Goal: Information Seeking & Learning: Learn about a topic

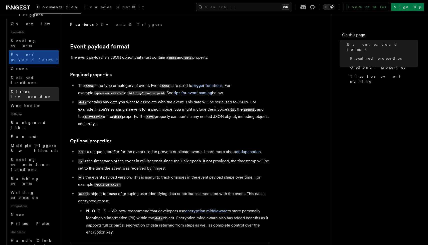
scroll to position [143, 0]
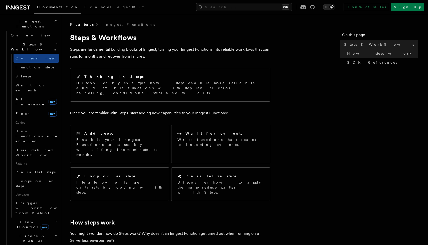
click at [263, 6] on button "Search... ⌘K" at bounding box center [244, 7] width 96 height 8
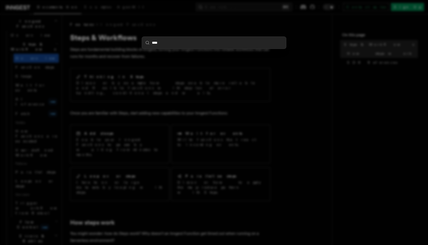
type input "****"
click at [261, 9] on div "****" at bounding box center [214, 122] width 428 height 245
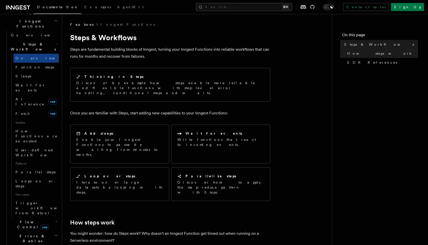
click at [261, 7] on button "Search... ⌘K" at bounding box center [244, 7] width 96 height 8
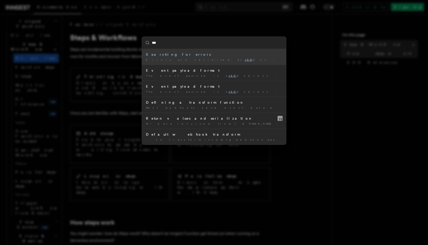
type input "****"
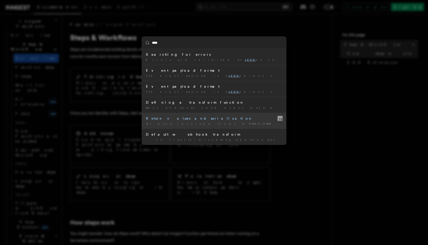
click at [199, 120] on div "Return values and serialization" at bounding box center [214, 118] width 136 height 5
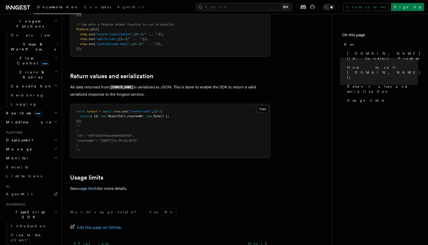
scroll to position [362, 0]
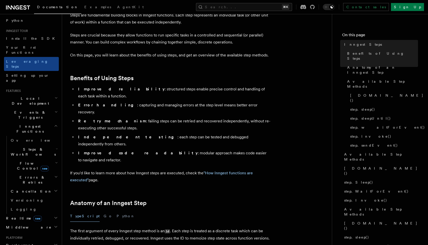
scroll to position [39, 0]
click at [55, 159] on h2 "Flow Control new" at bounding box center [34, 166] width 50 height 14
click at [57, 147] on icon "button" at bounding box center [57, 149] width 2 height 4
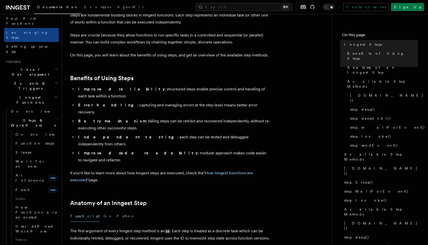
scroll to position [78, 0]
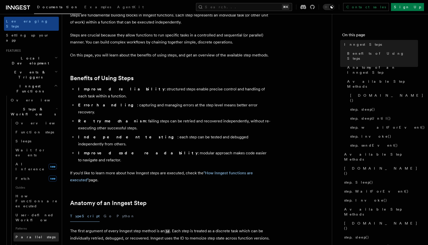
click at [41, 233] on link "Parallel steps" at bounding box center [36, 237] width 45 height 9
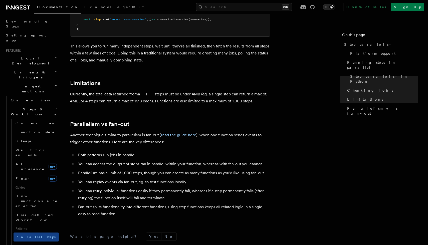
scroll to position [823, 0]
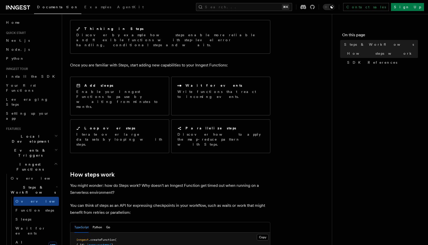
scroll to position [50, 0]
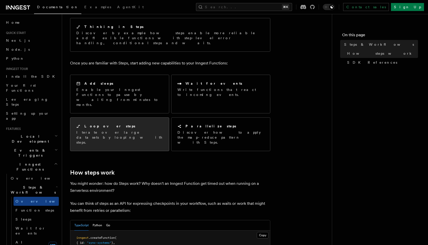
click at [146, 130] on p "Iterate over large datasets by looping with steps." at bounding box center [119, 137] width 87 height 15
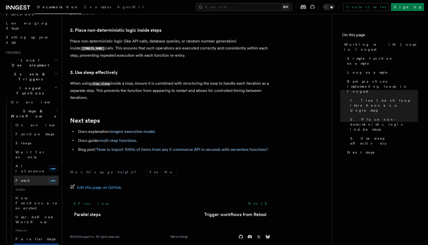
scroll to position [76, 0]
click at [47, 235] on link "Parallel steps" at bounding box center [36, 239] width 45 height 9
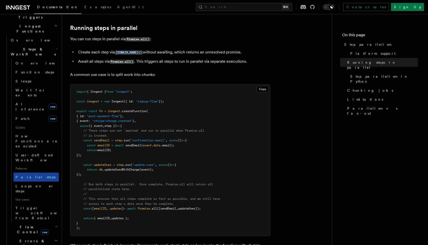
scroll to position [139, 0]
click at [57, 223] on h2 "Flow Control new" at bounding box center [34, 230] width 50 height 14
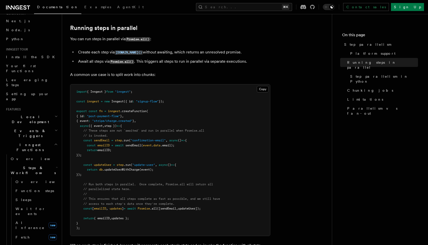
scroll to position [0, 0]
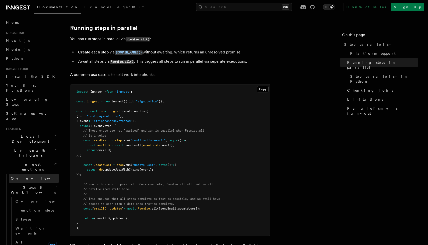
click at [43, 174] on link "Overview" at bounding box center [34, 178] width 50 height 9
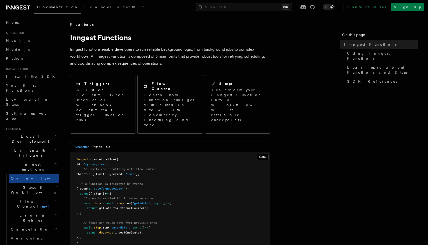
click at [40, 183] on h2 "Steps & Workflows" at bounding box center [34, 190] width 50 height 14
click at [37, 197] on link "Overview" at bounding box center [36, 201] width 45 height 9
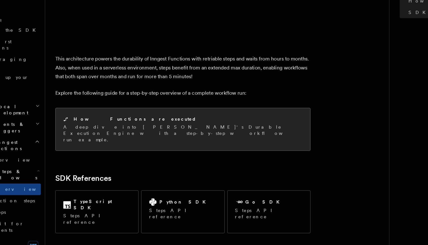
scroll to position [473, 0]
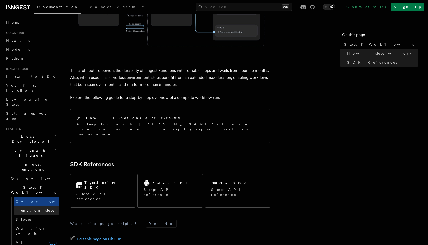
click at [33, 209] on span "Function steps" at bounding box center [35, 211] width 39 height 4
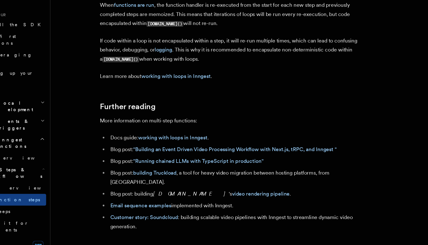
scroll to position [1589, 0]
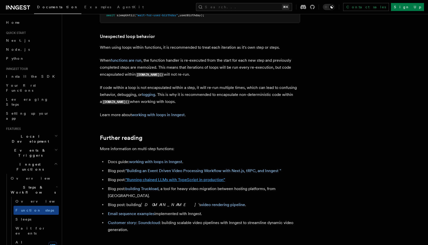
click at [190, 181] on link ""Running chained LLMs with TypeScript in production"" at bounding box center [175, 180] width 100 height 5
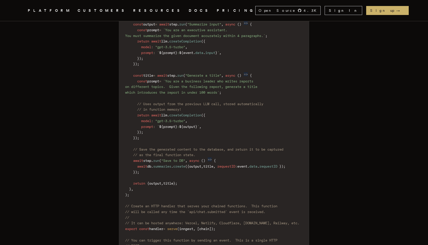
scroll to position [702, 0]
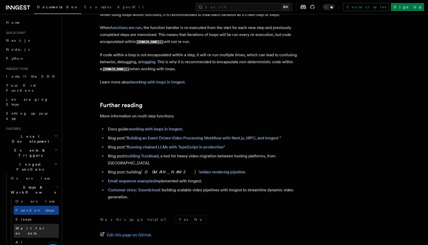
scroll to position [37, 0]
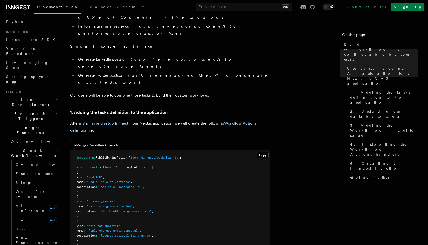
scroll to position [596, 0]
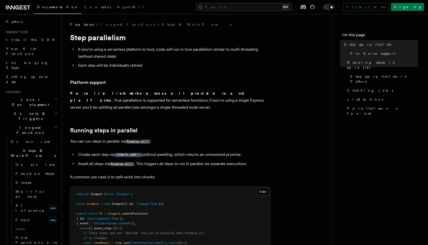
scroll to position [173, 0]
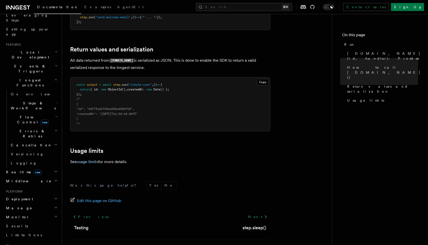
scroll to position [78, 0]
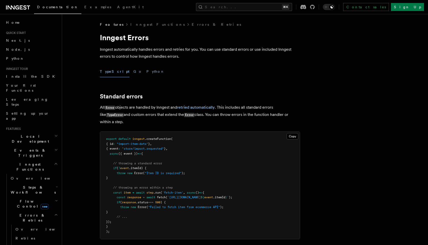
scroll to position [148, 0]
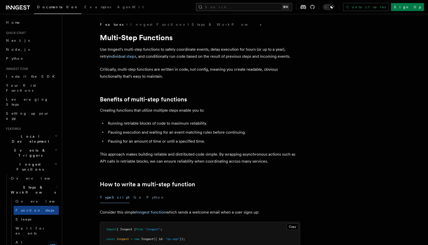
click at [252, 9] on button "Search... ⌘K" at bounding box center [244, 7] width 96 height 8
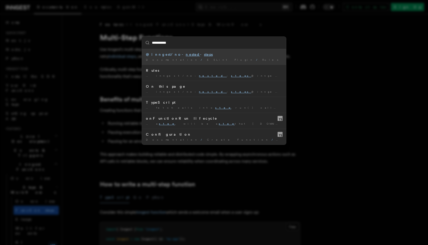
type input "**********"
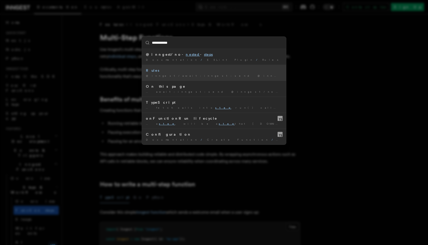
click at [210, 72] on div "Rules" at bounding box center [214, 70] width 136 height 5
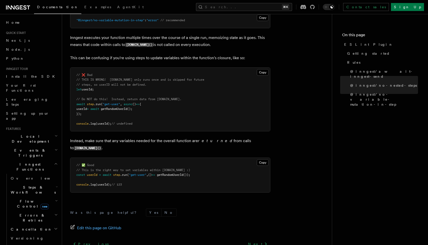
scroll to position [711, 0]
